Goal: Task Accomplishment & Management: Complete application form

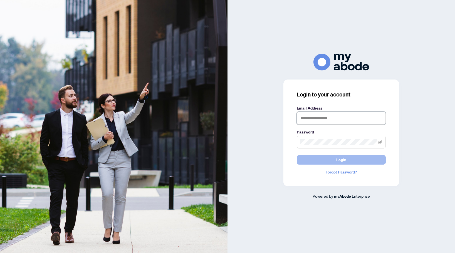
type input "**********"
click at [355, 159] on button "Login" at bounding box center [340, 159] width 89 height 9
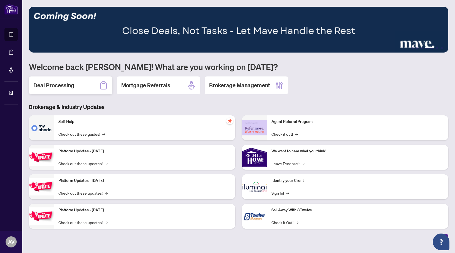
click at [89, 88] on div "Deal Processing" at bounding box center [70, 85] width 83 height 18
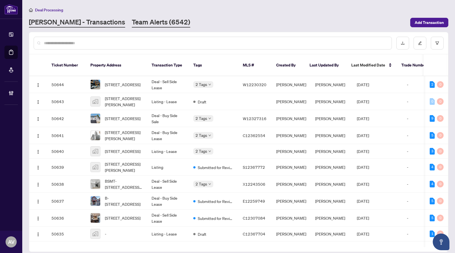
click at [132, 24] on link "Team Alerts (6542)" at bounding box center [161, 23] width 58 height 10
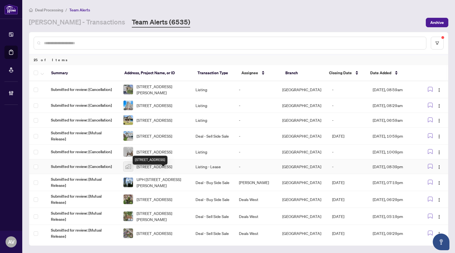
click at [150, 169] on span "[STREET_ADDRESS]" at bounding box center [154, 166] width 36 height 6
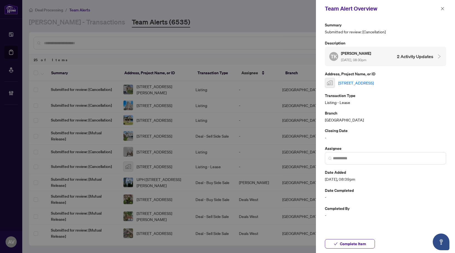
click at [373, 81] on link "[STREET_ADDRESS]" at bounding box center [356, 83] width 36 height 6
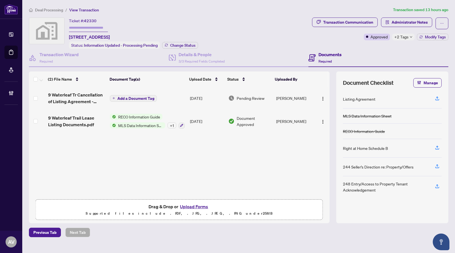
drag, startPoint x: 244, startPoint y: 21, endPoint x: 253, endPoint y: 10, distance: 13.8
click at [244, 21] on div "Ticket #: 42330 9 Waterleaf Trail, Welland, ON, Canada Status: Information Upda…" at bounding box center [169, 33] width 281 height 31
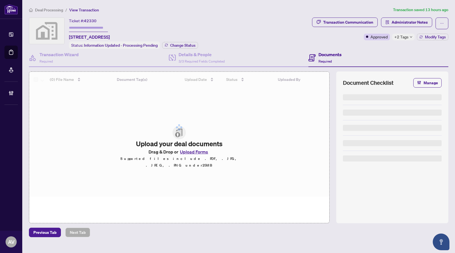
click at [55, 10] on span "Deal Processing" at bounding box center [49, 10] width 28 height 5
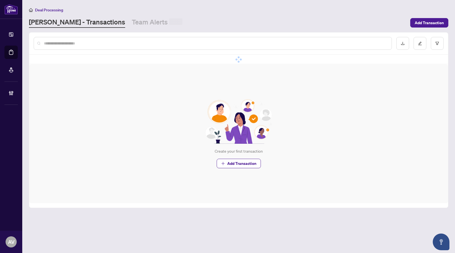
click at [69, 42] on input "text" at bounding box center [215, 43] width 343 height 6
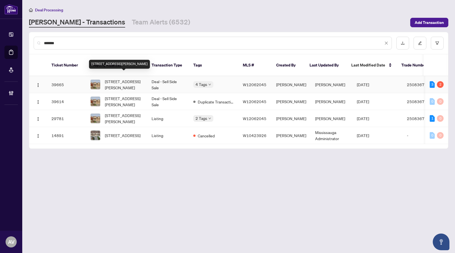
type input "*******"
click at [120, 78] on span "37 Ivor Cres, Brampton, Ontario L7A 4L6, Canada" at bounding box center [124, 84] width 38 height 12
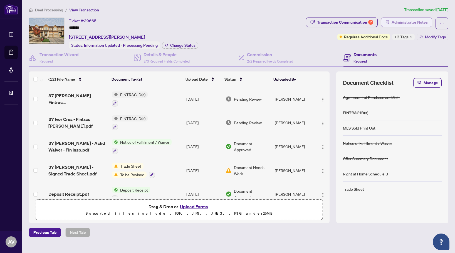
click at [402, 22] on span "Administrator Notes" at bounding box center [409, 22] width 36 height 9
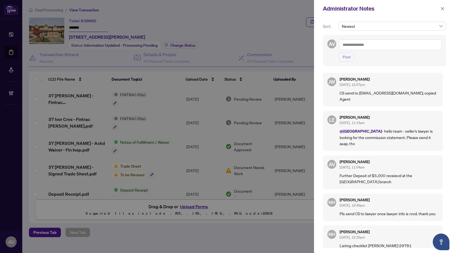
click at [156, 13] on div at bounding box center [227, 126] width 455 height 253
click at [440, 9] on button "button" at bounding box center [441, 8] width 7 height 7
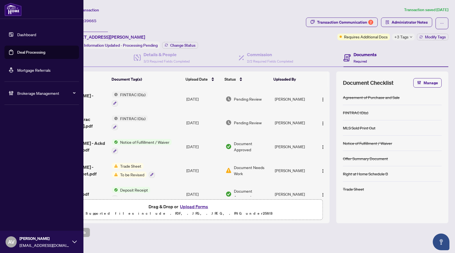
click at [41, 91] on span "Brokerage Management" at bounding box center [46, 93] width 58 height 6
click at [35, 131] on link "Manage Agents" at bounding box center [26, 133] width 28 height 5
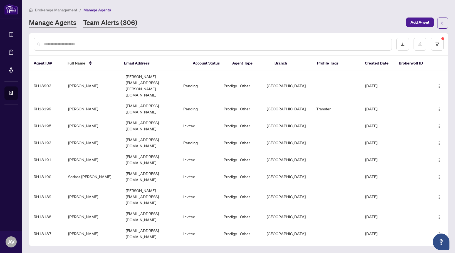
click at [125, 18] on div "Manage Agents Team Alerts (306) Add Agent" at bounding box center [238, 23] width 419 height 11
click at [125, 21] on link "Team Alerts (306)" at bounding box center [110, 23] width 54 height 10
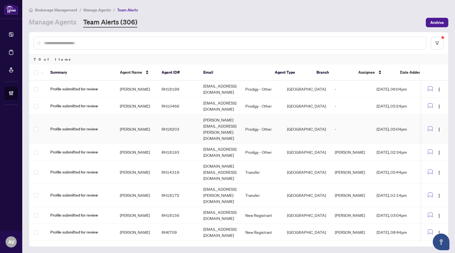
click at [135, 121] on td "Christopher Paonessa" at bounding box center [136, 128] width 42 height 29
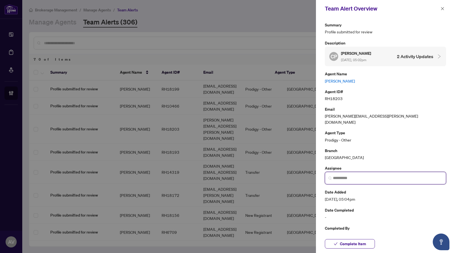
click at [358, 175] on input "search" at bounding box center [387, 178] width 109 height 6
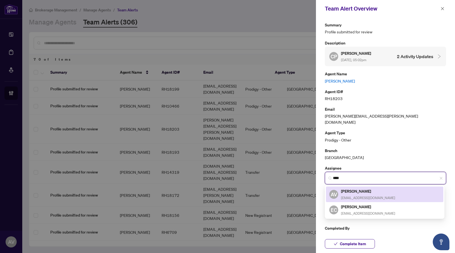
click at [378, 188] on h5 "[PERSON_NAME]" at bounding box center [368, 191] width 54 height 6
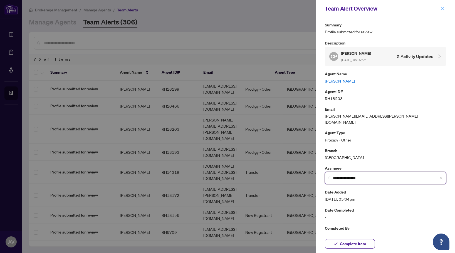
type input "**********"
click at [443, 11] on span "button" at bounding box center [442, 8] width 4 height 9
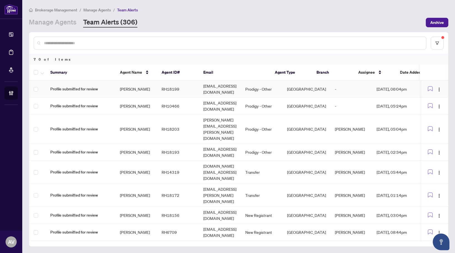
click at [132, 88] on td "Adrian Folorunsho" at bounding box center [136, 89] width 42 height 17
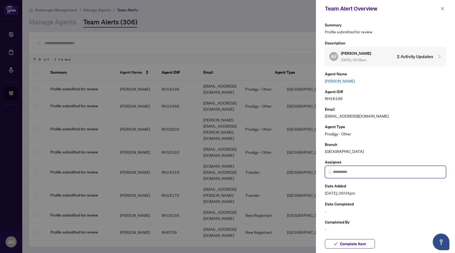
click at [345, 172] on input "search" at bounding box center [387, 172] width 109 height 6
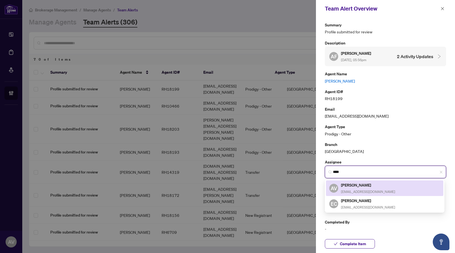
click at [368, 185] on h5 "[PERSON_NAME]" at bounding box center [368, 185] width 54 height 6
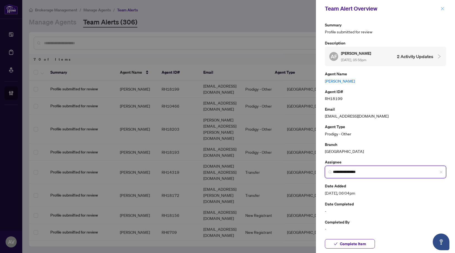
type input "**********"
click at [442, 7] on icon "close" at bounding box center [442, 9] width 4 height 4
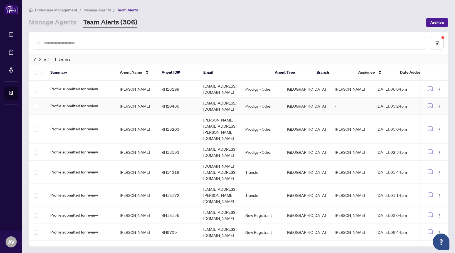
click at [124, 104] on td "Vinod Daroch" at bounding box center [136, 106] width 42 height 17
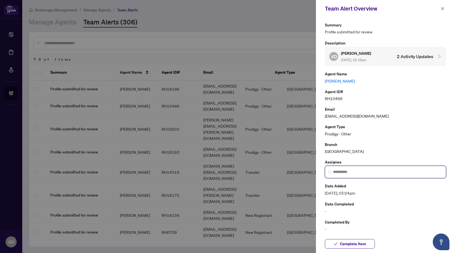
click at [367, 171] on input "search" at bounding box center [387, 172] width 109 height 6
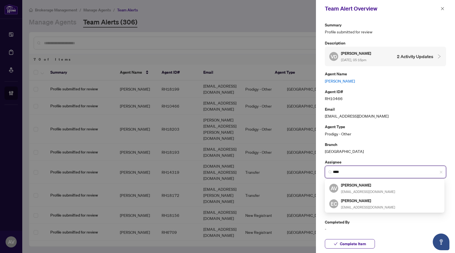
click at [368, 183] on h5 "[PERSON_NAME]" at bounding box center [368, 185] width 54 height 6
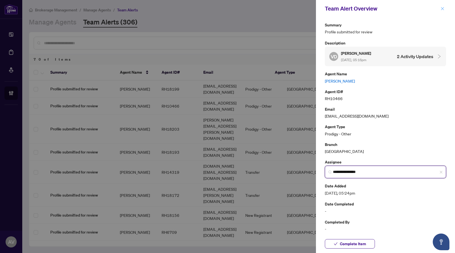
type input "**********"
click at [440, 6] on button "button" at bounding box center [441, 8] width 7 height 7
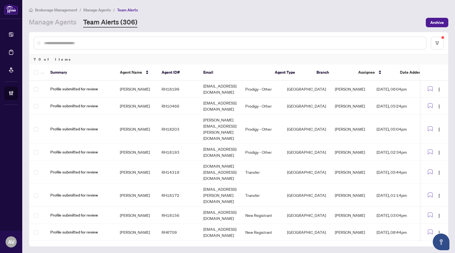
click at [259, 13] on div "Brokerage Management / Manage Agents / Team Alerts Manage Agents Team Alerts (3…" at bounding box center [238, 17] width 419 height 21
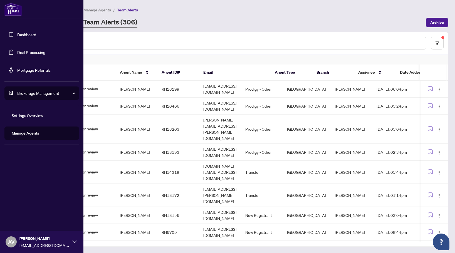
click at [30, 51] on link "Deal Processing" at bounding box center [31, 52] width 28 height 5
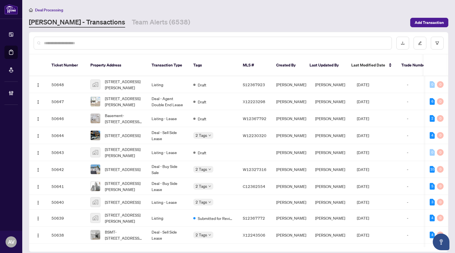
click at [98, 41] on input "text" at bounding box center [215, 43] width 343 height 6
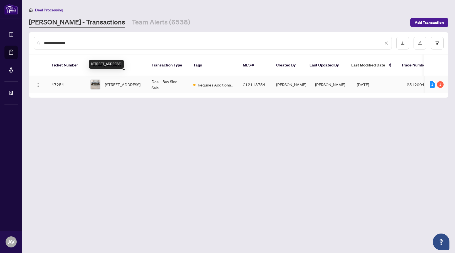
type input "**********"
click at [128, 81] on span "1812-77 Harbour Sq, Toronto, Ontario M5J 2S2, Canada" at bounding box center [123, 84] width 36 height 6
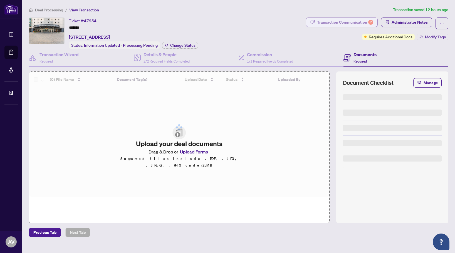
click at [355, 22] on div "Transaction Communication 2" at bounding box center [345, 22] width 56 height 9
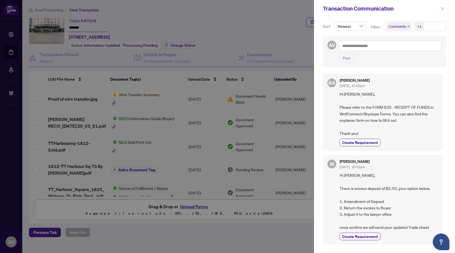
click at [442, 9] on icon "close" at bounding box center [442, 8] width 3 height 3
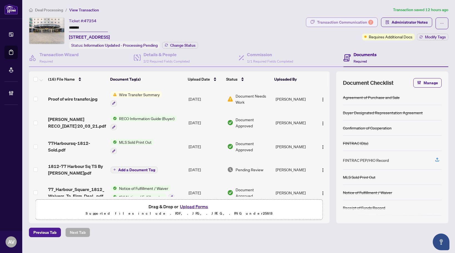
click at [324, 19] on div "Transaction Communication 2" at bounding box center [345, 22] width 56 height 9
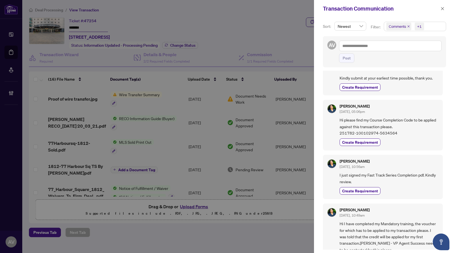
scroll to position [417, 0]
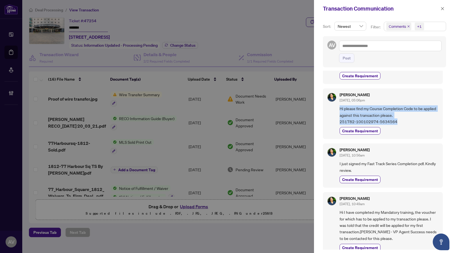
drag, startPoint x: 404, startPoint y: 117, endPoint x: 336, endPoint y: 102, distance: 69.5
click at [336, 102] on div "Olivia Williams Aug/19/2025, 05:06pm Hi please find my Course Completion Code t…" at bounding box center [383, 113] width 120 height 51
copy span "Hi please find my Course Completion Code to be applied against this transaction…"
click at [444, 9] on icon "close" at bounding box center [442, 9] width 4 height 4
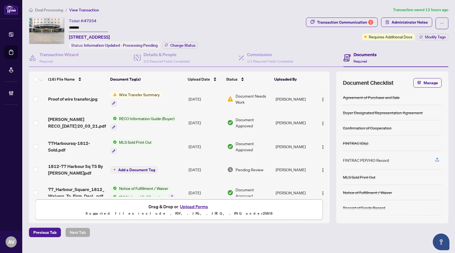
click at [403, 25] on span "Administrator Notes" at bounding box center [409, 22] width 36 height 9
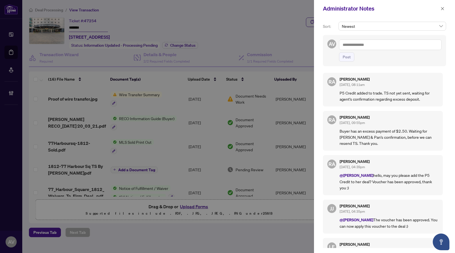
click at [381, 43] on textarea at bounding box center [390, 44] width 103 height 11
click at [441, 7] on icon "close" at bounding box center [442, 9] width 4 height 4
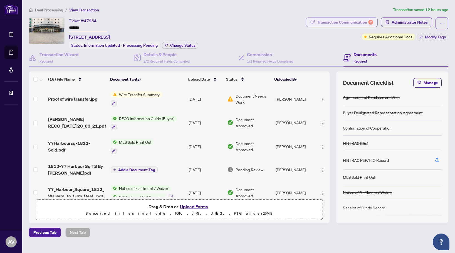
click at [359, 18] on div "Transaction Communication 2" at bounding box center [345, 22] width 56 height 9
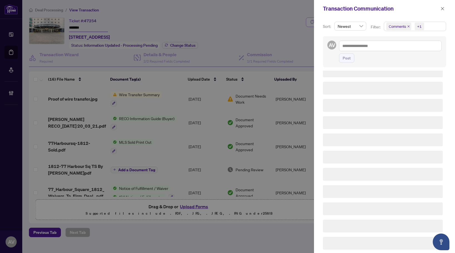
scroll to position [0, 0]
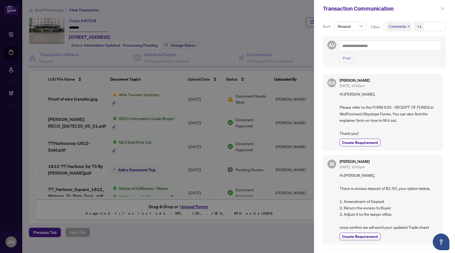
click at [443, 8] on icon "close" at bounding box center [442, 9] width 4 height 4
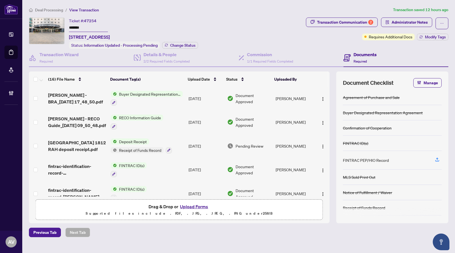
scroll to position [167, 0]
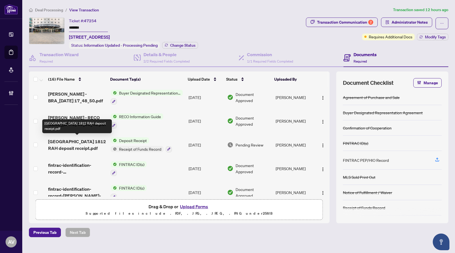
click at [74, 147] on span "77 Harbour Square 1812 RAH deposit receipt.pdf" at bounding box center [77, 144] width 58 height 13
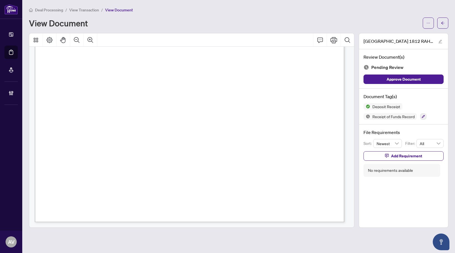
scroll to position [231, 0]
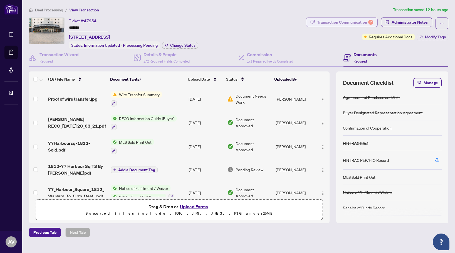
click at [342, 21] on div "Transaction Communication 2" at bounding box center [345, 22] width 56 height 9
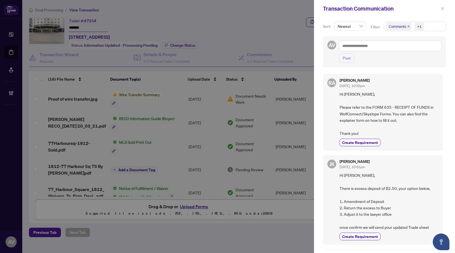
click at [441, 9] on icon "close" at bounding box center [442, 9] width 4 height 4
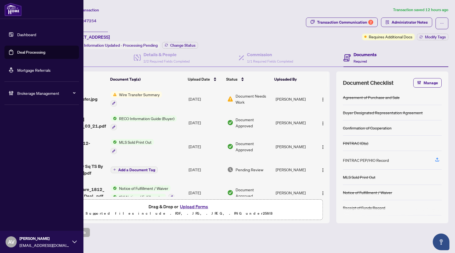
click at [28, 91] on span "Brokerage Management" at bounding box center [46, 93] width 58 height 6
click at [31, 132] on link "Manage Agents" at bounding box center [26, 133] width 28 height 5
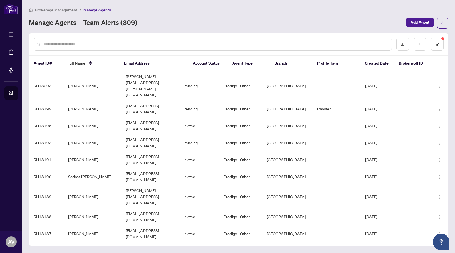
click at [110, 22] on link "Team Alerts (309)" at bounding box center [110, 23] width 54 height 10
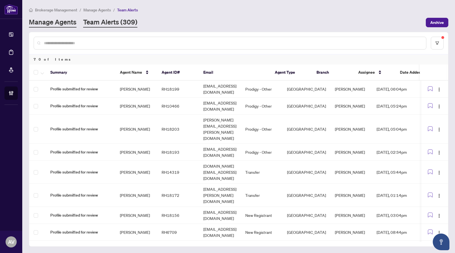
click at [47, 24] on link "Manage Agents" at bounding box center [53, 23] width 48 height 10
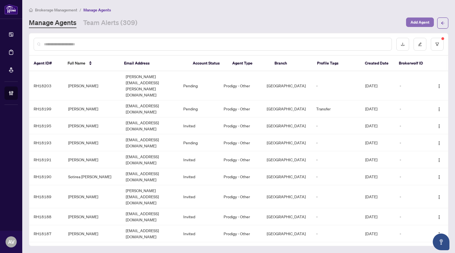
click at [421, 22] on span "Add Agent" at bounding box center [419, 22] width 19 height 9
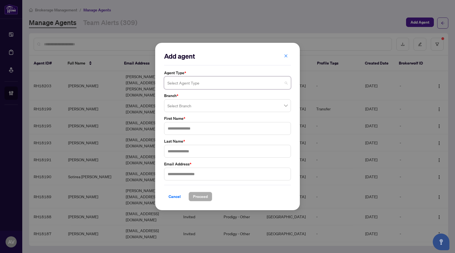
click at [191, 82] on input "search" at bounding box center [224, 84] width 115 height 12
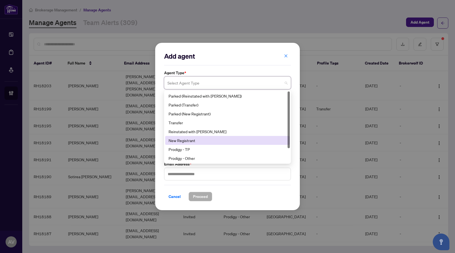
click at [196, 141] on div "New Registrant" at bounding box center [227, 140] width 118 height 6
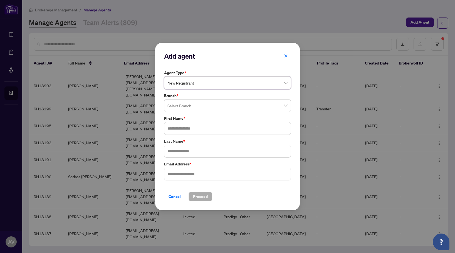
click at [189, 108] on input "search" at bounding box center [224, 106] width 115 height 12
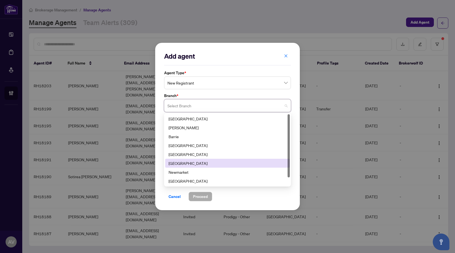
click at [206, 161] on div "[GEOGRAPHIC_DATA]" at bounding box center [227, 163] width 118 height 6
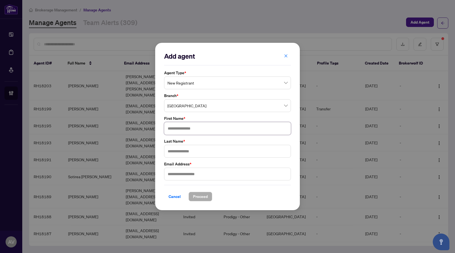
click at [190, 127] on input "text" at bounding box center [227, 128] width 127 height 13
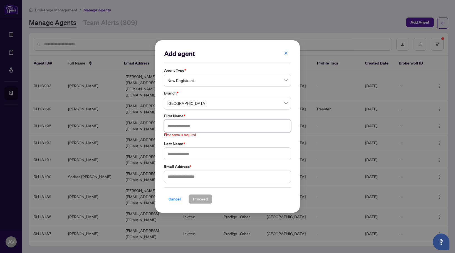
click at [201, 129] on input "text" at bounding box center [227, 125] width 127 height 13
paste input "**********"
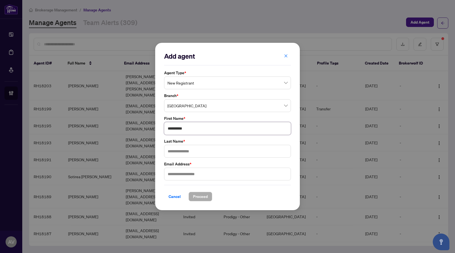
click at [174, 129] on input "**********" at bounding box center [227, 128] width 127 height 13
type input "***"
click at [196, 158] on div "Agent Type * New Registrant 5 6 9 Parked (Reinstated with RAHR) Parked (Transfe…" at bounding box center [227, 125] width 130 height 111
click at [194, 151] on input "text" at bounding box center [227, 151] width 127 height 13
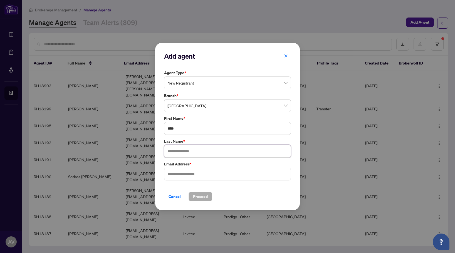
paste input "******"
type input "******"
click at [196, 183] on div "Add agent Agent Type * New Registrant 5 6 9 Parked (Reinstated with RAHR) Parke…" at bounding box center [227, 126] width 127 height 149
click at [196, 177] on input "text" at bounding box center [227, 174] width 127 height 13
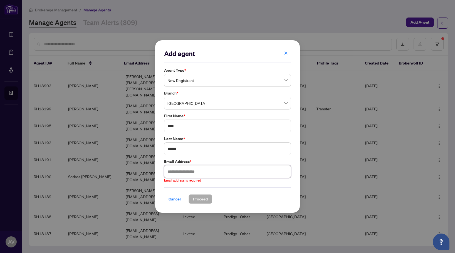
click at [225, 169] on input "text" at bounding box center [227, 171] width 127 height 13
paste input "**********"
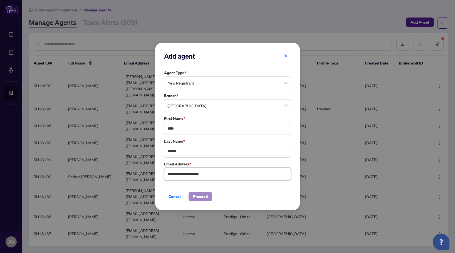
type input "**********"
click at [198, 196] on span "Proceed" at bounding box center [200, 196] width 15 height 9
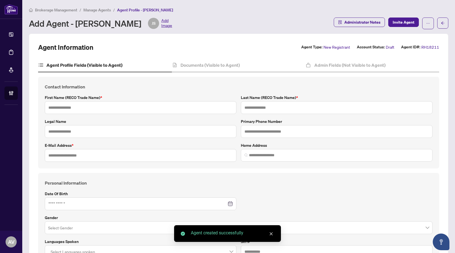
type input "***"
type input "******"
type input "**********"
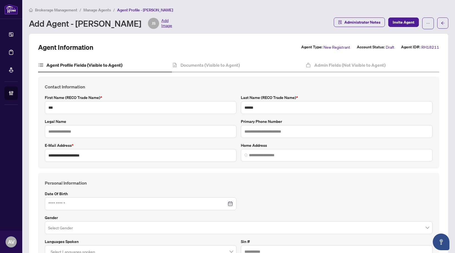
drag, startPoint x: 272, startPoint y: 187, endPoint x: 317, endPoint y: 131, distance: 71.7
click at [272, 187] on div "Personal Information Date of Birth Gender Select Gender Languages spoken Select…" at bounding box center [239, 218] width 392 height 78
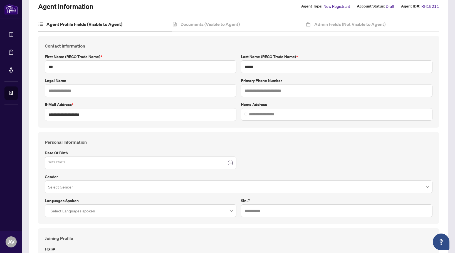
scroll to position [56, 0]
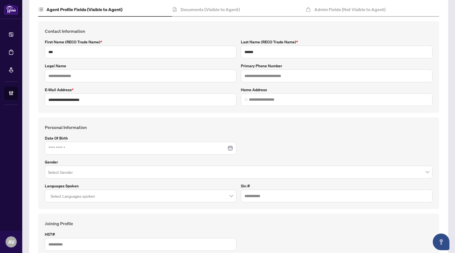
click at [125, 167] on input "search" at bounding box center [236, 173] width 376 height 12
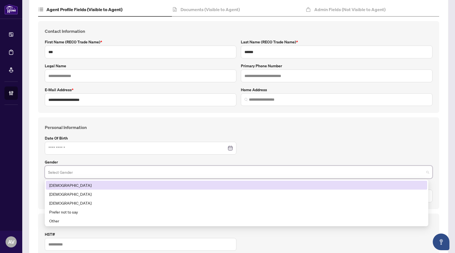
click at [58, 186] on div "Male" at bounding box center [236, 185] width 374 height 6
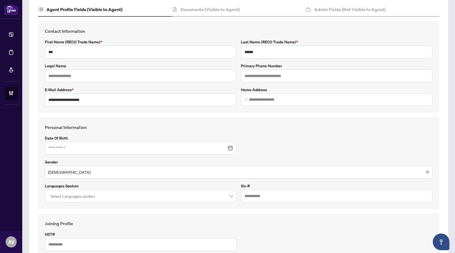
click at [189, 221] on h4 "Joining Profile" at bounding box center [238, 223] width 387 height 7
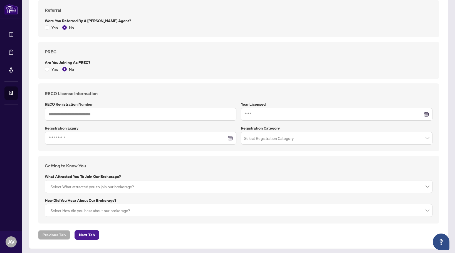
scroll to position [320, 0]
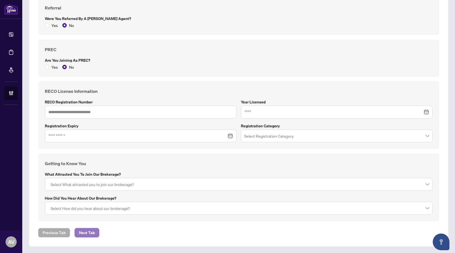
click at [91, 233] on span "Next Tab" at bounding box center [87, 232] width 16 height 9
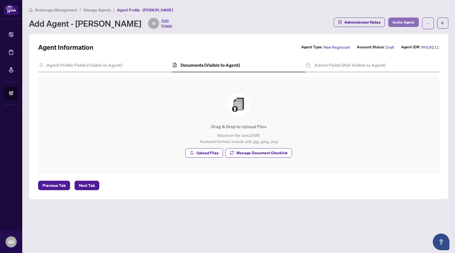
click at [404, 24] on span "Invite Agent" at bounding box center [403, 22] width 22 height 9
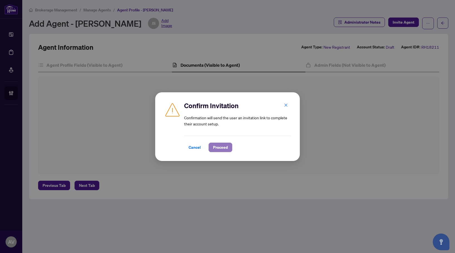
click at [221, 146] on span "Proceed" at bounding box center [220, 147] width 15 height 9
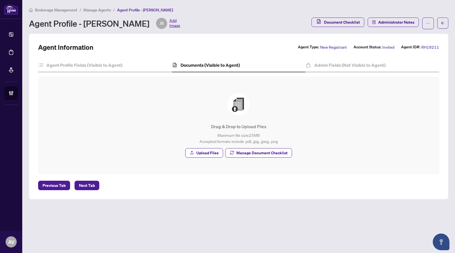
click at [288, 111] on div "Drag & Drop to Upload Files Maximum file size: 25 MB Accepted formats include .…" at bounding box center [238, 125] width 378 height 64
click at [105, 9] on span "Manage Agents" at bounding box center [97, 10] width 28 height 5
